Goal: Information Seeking & Learning: Learn about a topic

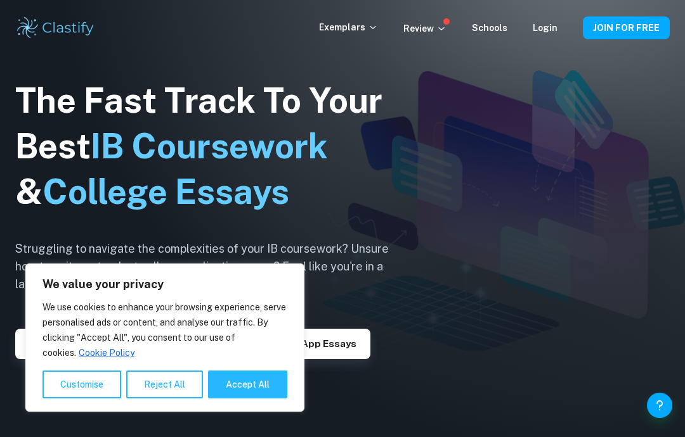
click at [447, 323] on img at bounding box center [342, 218] width 685 height 437
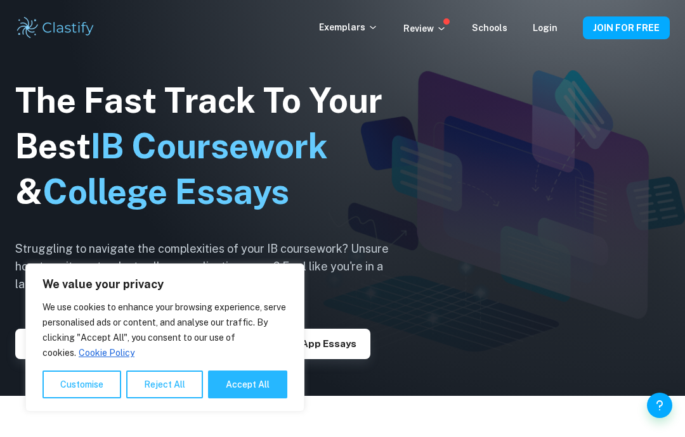
scroll to position [22, 0]
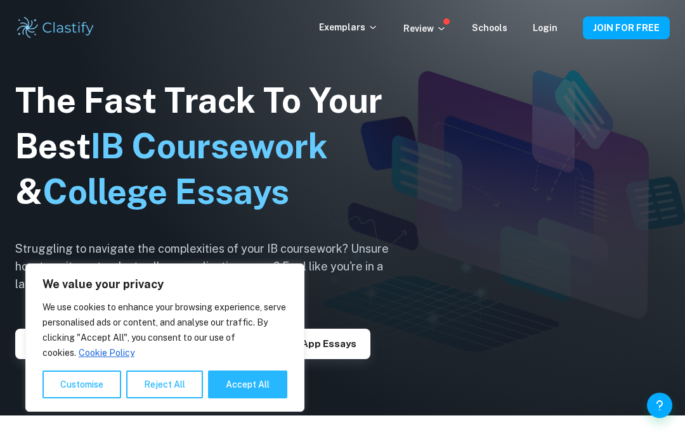
click at [178, 399] on button "Reject All" at bounding box center [164, 385] width 77 height 28
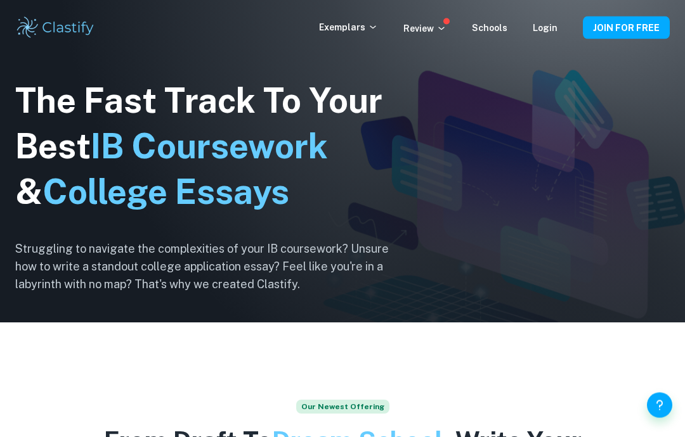
scroll to position [0, 0]
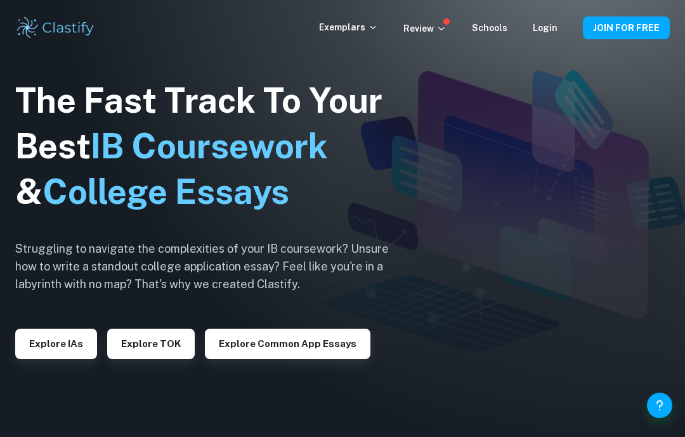
click at [59, 359] on button "Explore IAs" at bounding box center [56, 344] width 82 height 30
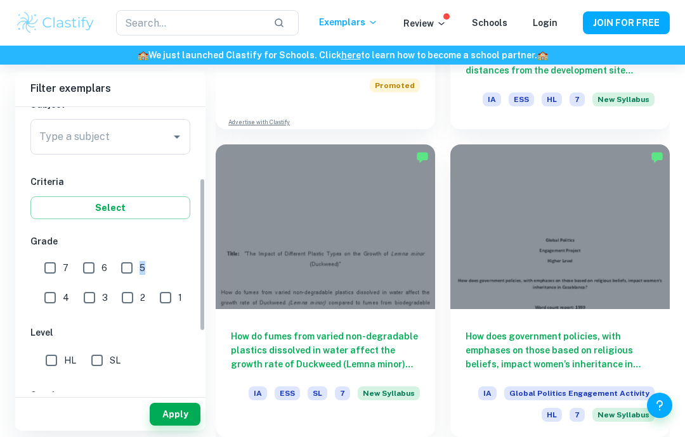
scroll to position [206, 0]
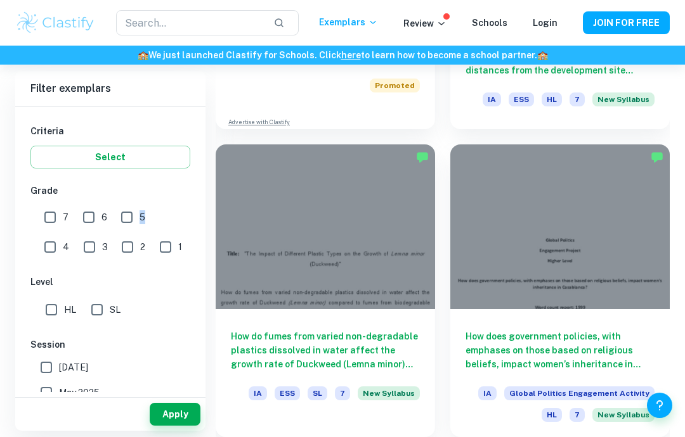
click at [51, 313] on input "HL" at bounding box center [51, 309] width 25 height 25
checkbox input "true"
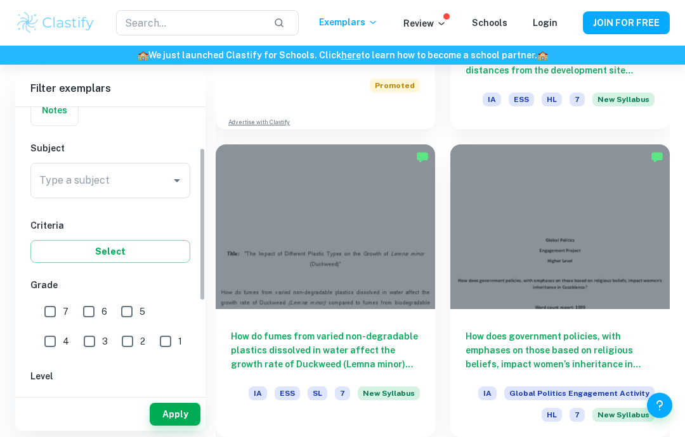
scroll to position [89, 0]
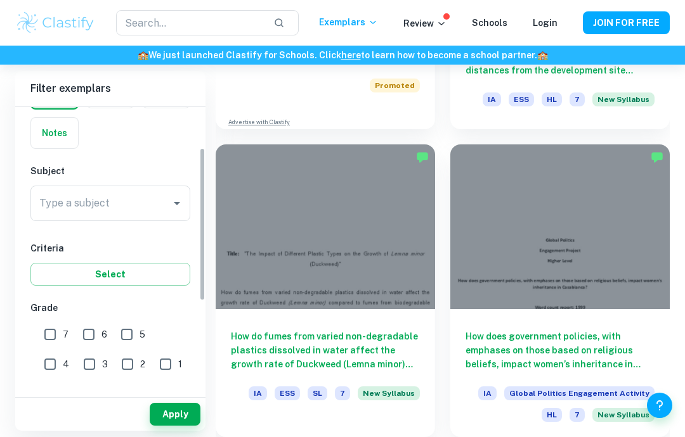
click at [80, 205] on div "Type a subject Type a subject" at bounding box center [110, 204] width 160 height 36
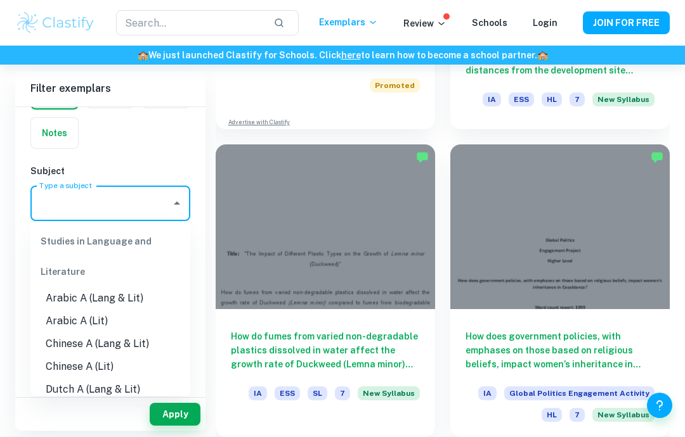
scroll to position [1457, 0]
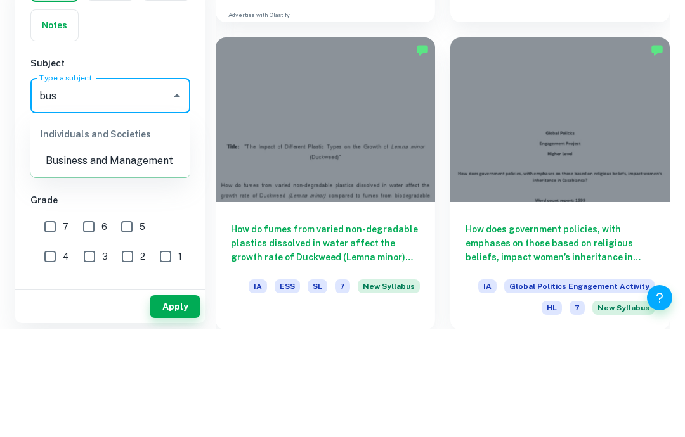
click at [74, 257] on li "Business and Management" at bounding box center [110, 268] width 160 height 23
type input "Business and Management"
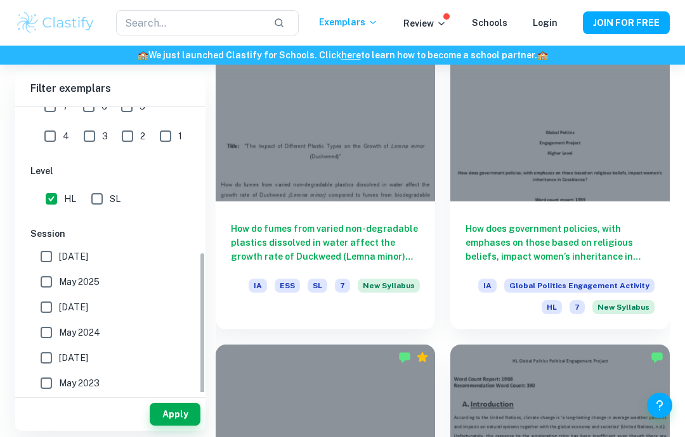
scroll to position [318, 0]
click at [180, 426] on button "Apply" at bounding box center [175, 414] width 51 height 23
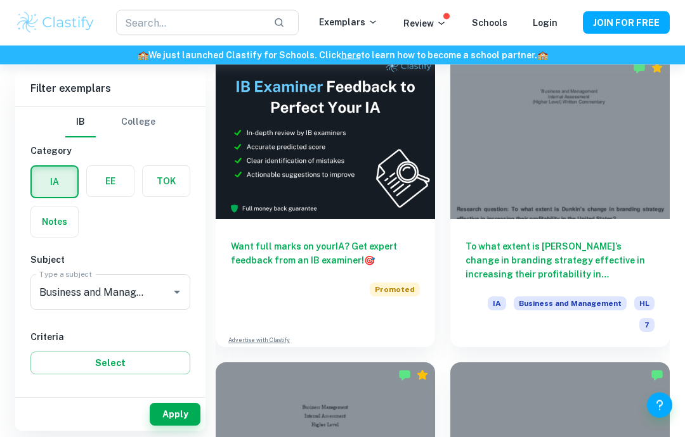
scroll to position [673, 0]
